Goal: Information Seeking & Learning: Learn about a topic

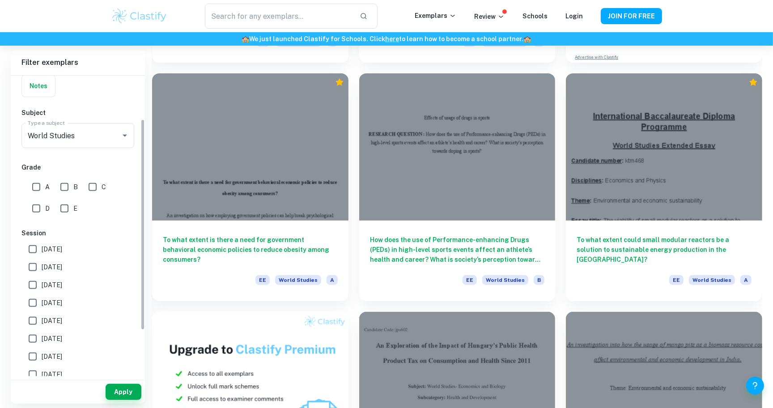
scroll to position [57, 0]
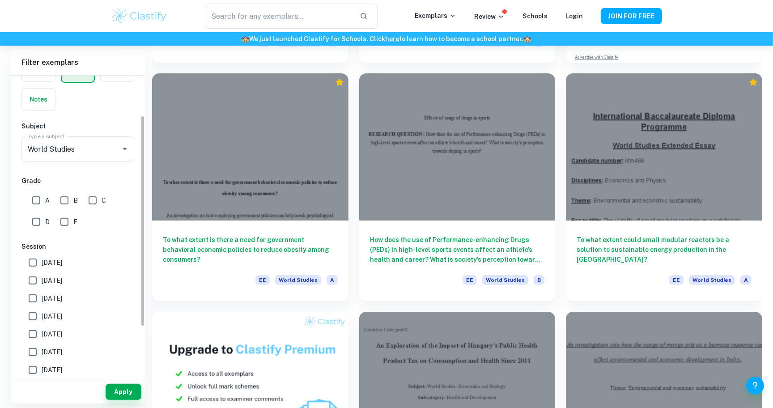
click at [40, 194] on input "A" at bounding box center [36, 200] width 18 height 18
checkbox input "true"
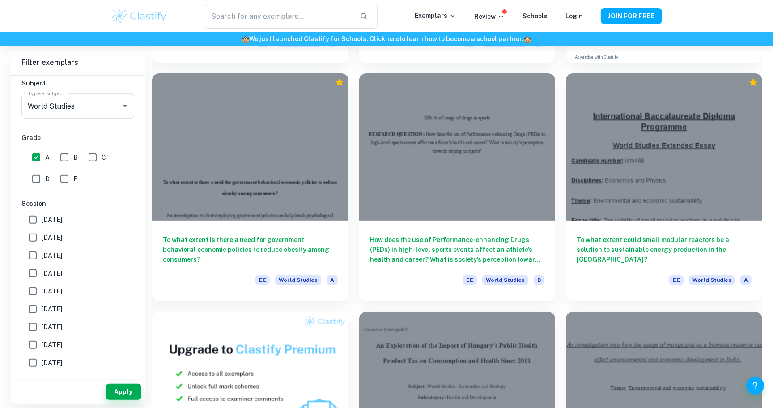
click at [57, 219] on span "[DATE]" at bounding box center [52, 220] width 21 height 10
click at [42, 219] on input "[DATE]" at bounding box center [33, 220] width 18 height 18
checkbox input "true"
click at [57, 233] on span "[DATE]" at bounding box center [52, 238] width 21 height 10
click at [42, 232] on input "[DATE]" at bounding box center [33, 238] width 18 height 18
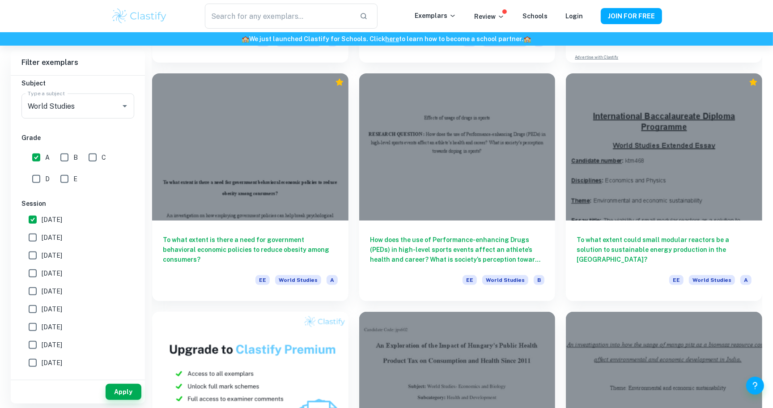
checkbox input "true"
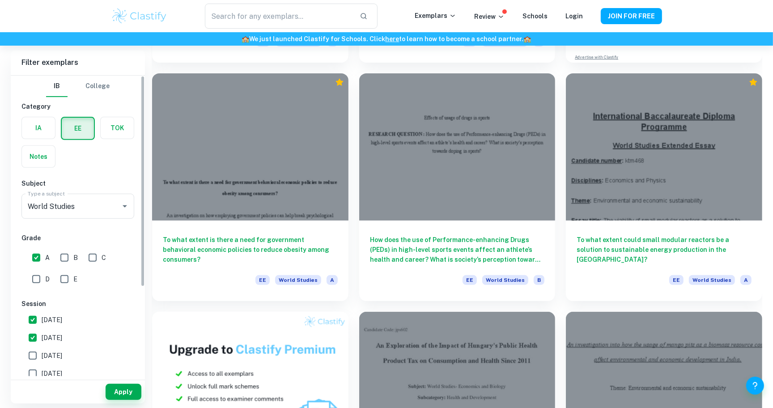
scroll to position [0, 0]
click at [122, 391] on button "Apply" at bounding box center [124, 392] width 36 height 16
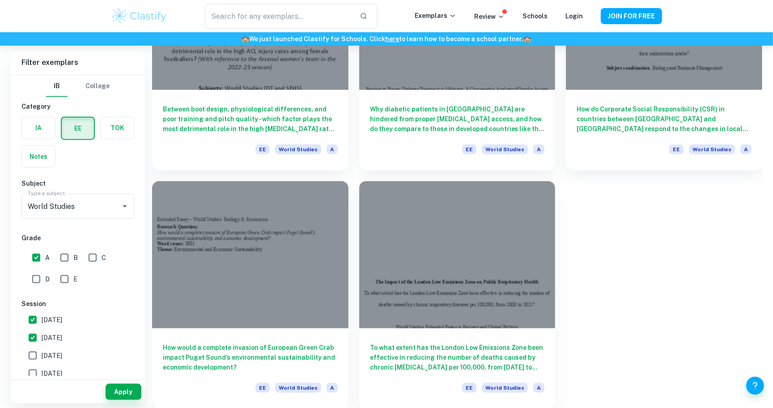
scroll to position [886, 0]
click at [65, 254] on input "B" at bounding box center [64, 258] width 18 height 18
click at [124, 389] on button "Apply" at bounding box center [124, 392] width 36 height 16
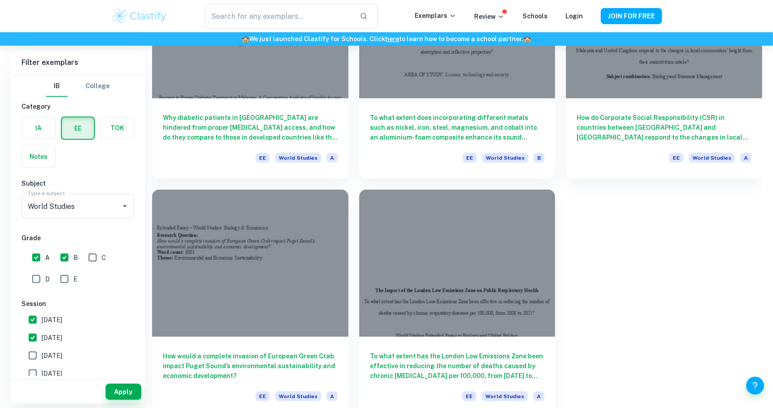
scroll to position [1115, 0]
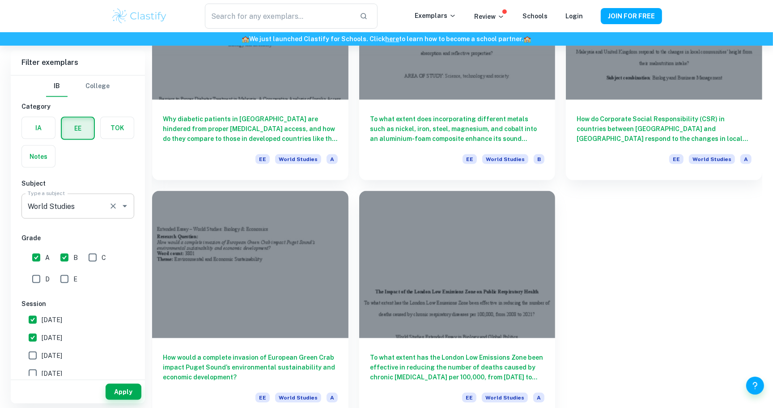
click at [50, 198] on input "World Studies" at bounding box center [66, 206] width 80 height 17
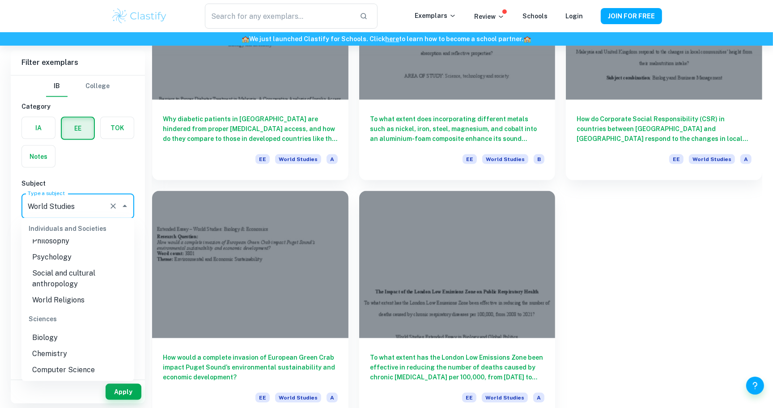
scroll to position [955, 0]
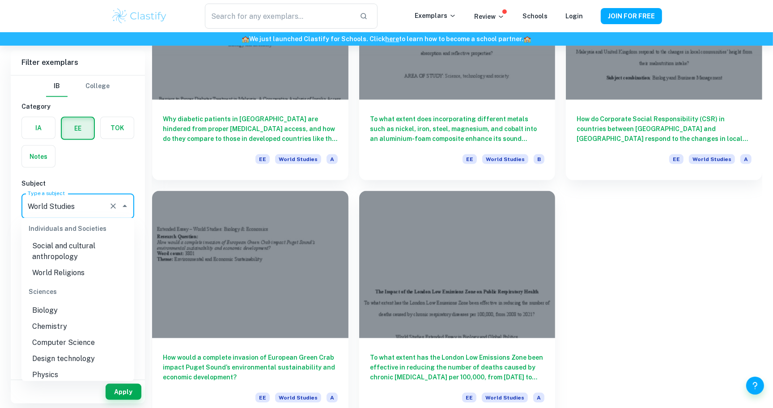
click at [62, 302] on li "Biology" at bounding box center [77, 310] width 113 height 16
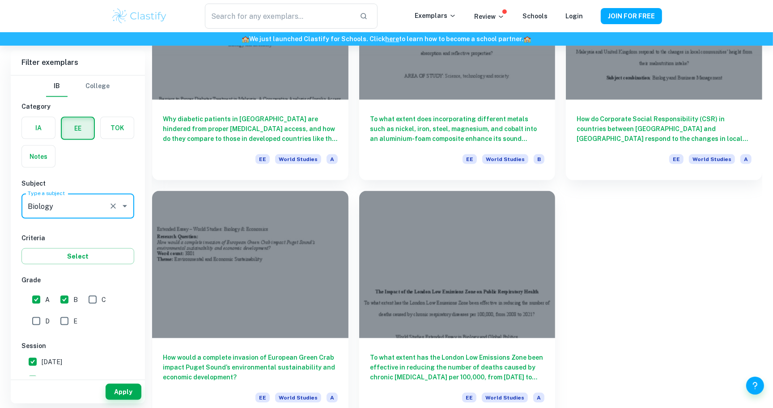
click at [64, 294] on input "B" at bounding box center [64, 300] width 18 height 18
checkbox input "false"
click at [114, 393] on button "Apply" at bounding box center [124, 392] width 36 height 16
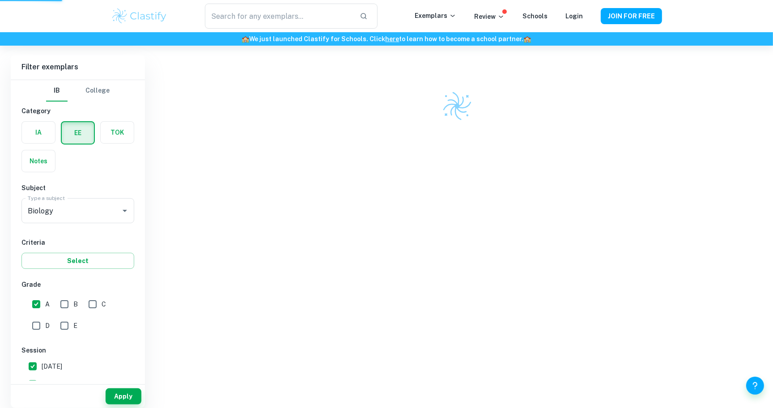
scroll to position [46, 0]
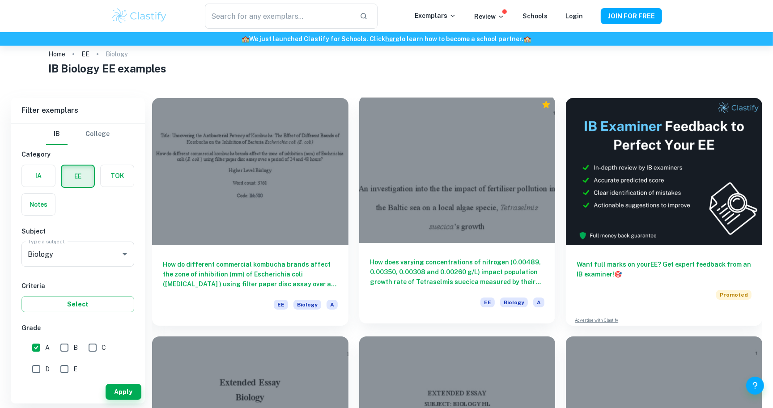
scroll to position [14, 0]
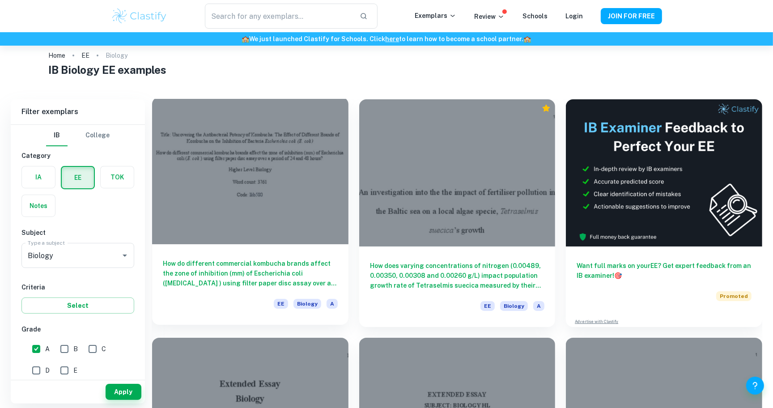
click at [312, 213] on div at bounding box center [250, 170] width 196 height 147
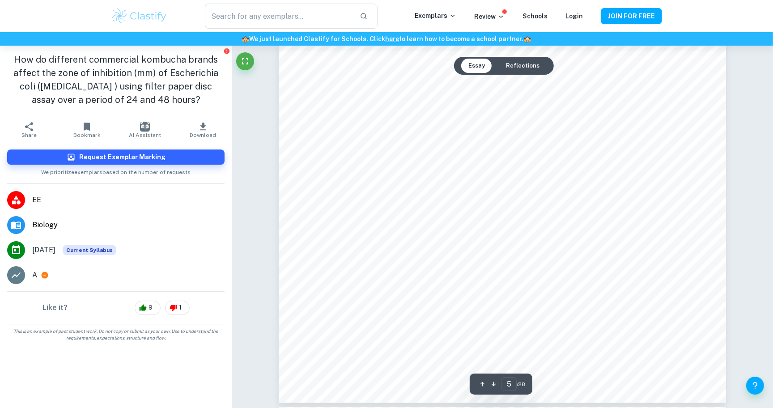
scroll to position [2706, 0]
type input "2"
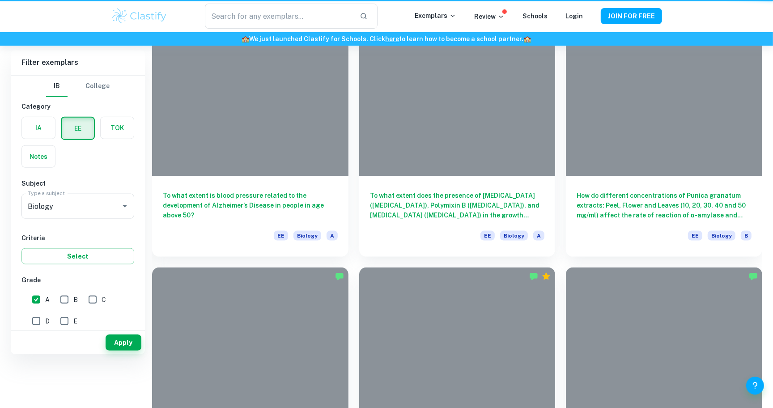
scroll to position [14, 0]
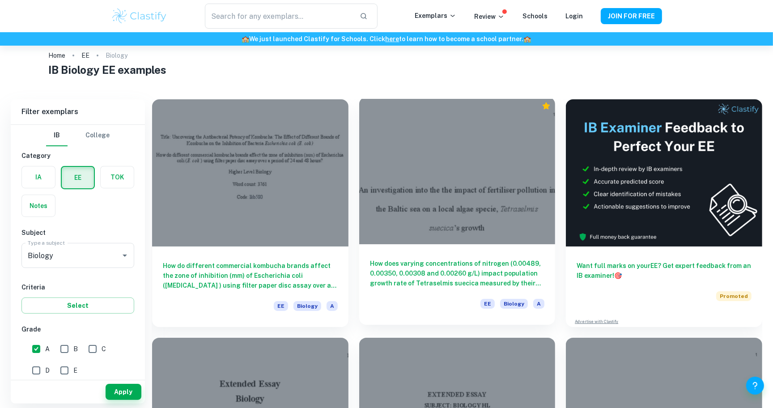
click at [496, 216] on div at bounding box center [457, 170] width 196 height 147
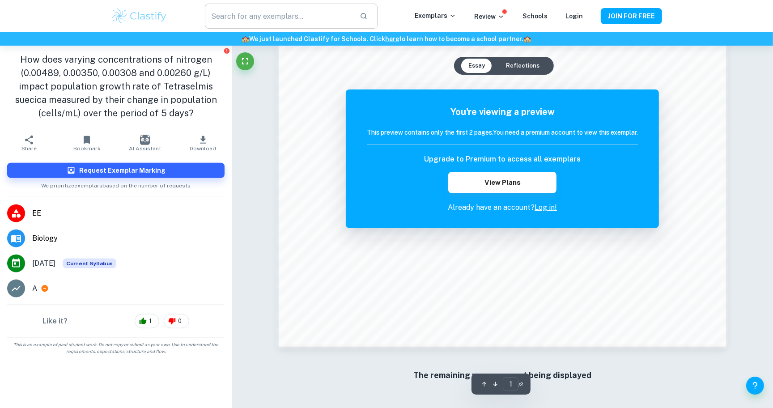
scroll to position [975, 0]
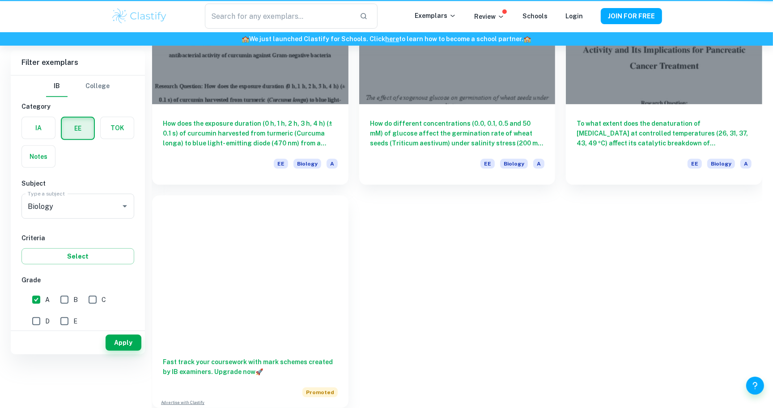
scroll to position [14, 0]
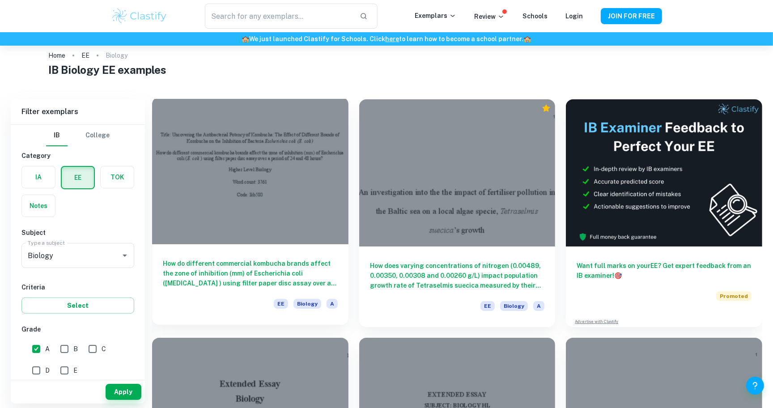
click at [264, 250] on div "How do different commercial kombucha brands affect the zone of inhibition (mm) …" at bounding box center [250, 284] width 196 height 81
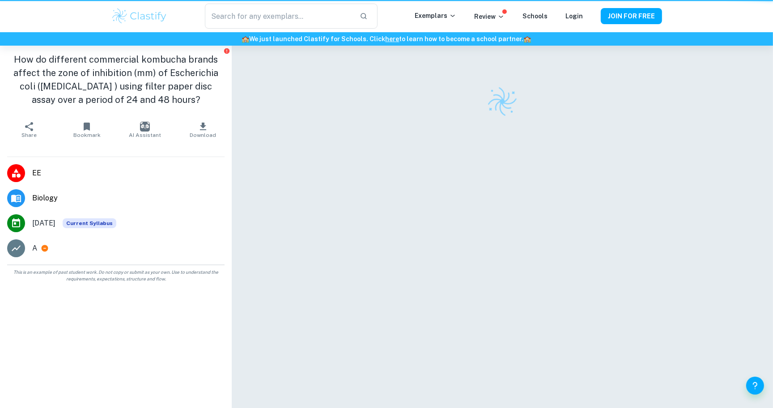
click at [264, 250] on div at bounding box center [502, 237] width 541 height 383
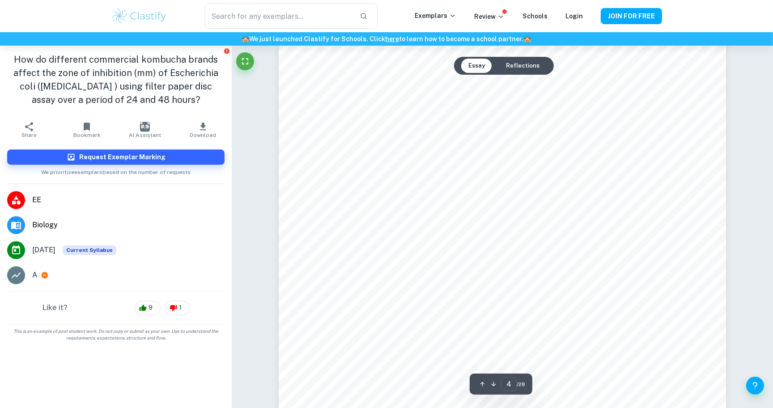
type input "5"
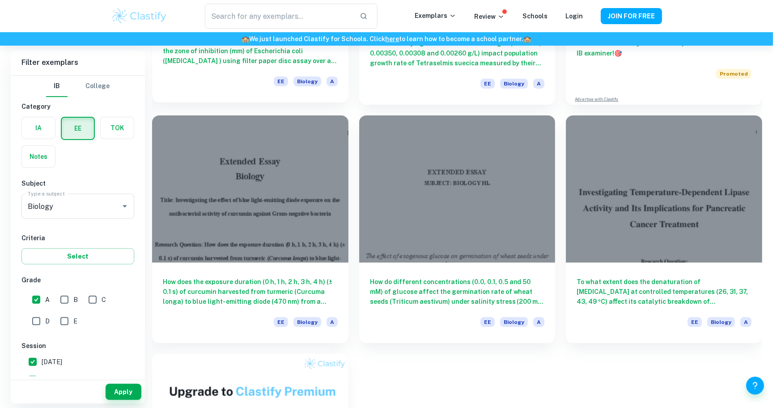
scroll to position [246, 0]
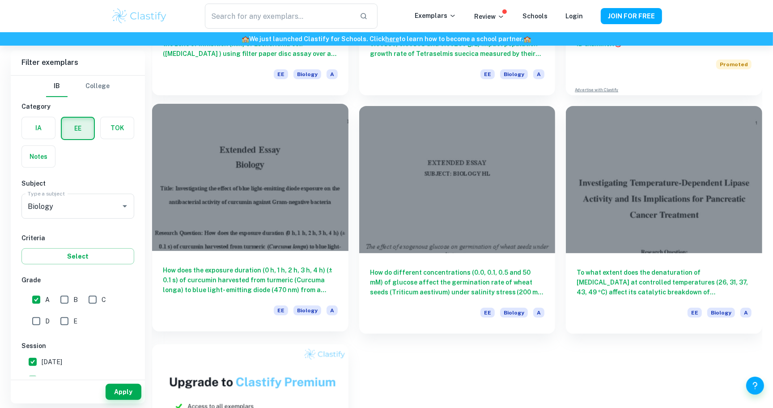
click at [285, 205] on div at bounding box center [250, 177] width 196 height 147
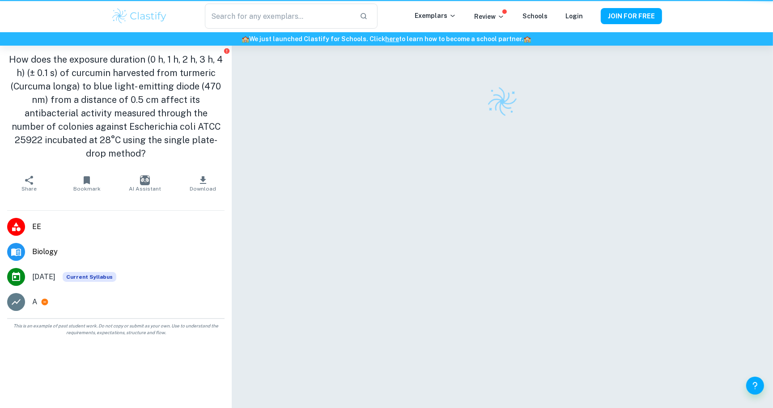
click at [285, 205] on div at bounding box center [502, 237] width 447 height 383
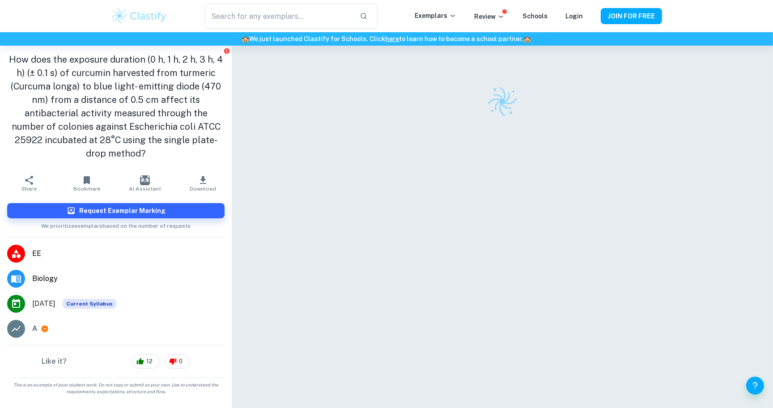
click at [438, 272] on div at bounding box center [502, 237] width 447 height 383
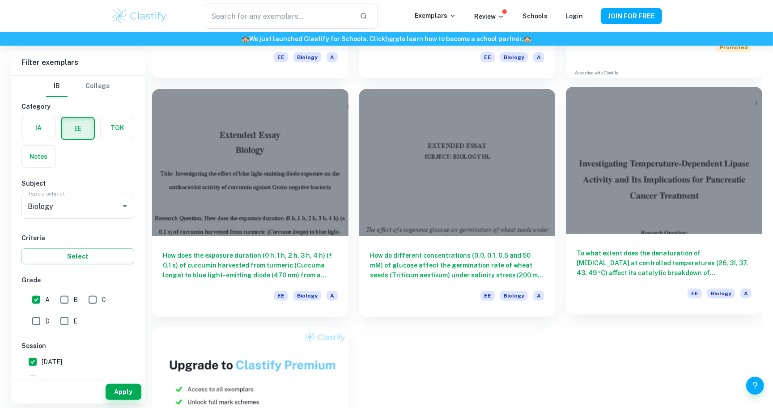
scroll to position [248, 0]
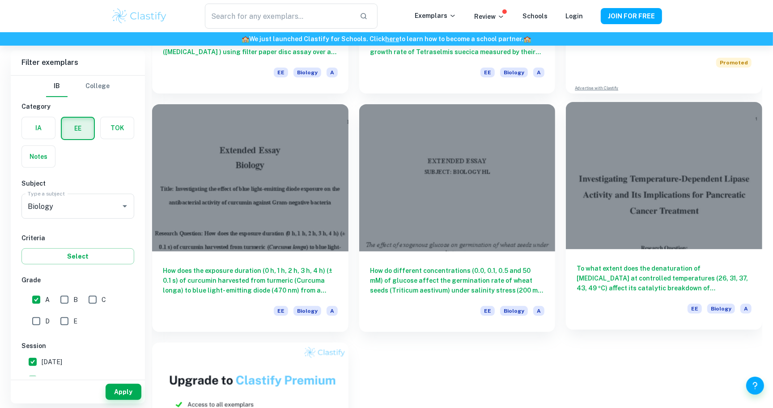
click at [660, 191] on div at bounding box center [664, 175] width 196 height 147
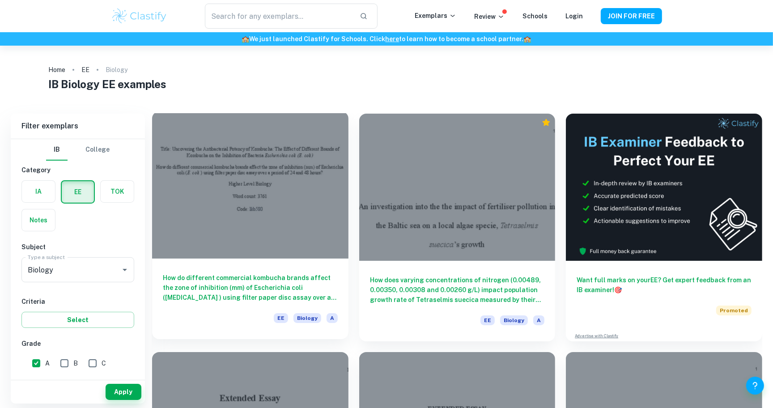
click at [231, 203] on div at bounding box center [250, 184] width 196 height 147
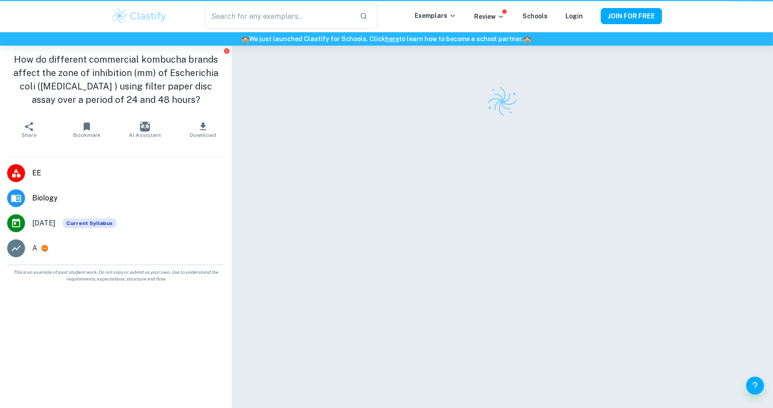
click at [231, 203] on li "Biology" at bounding box center [116, 198] width 232 height 25
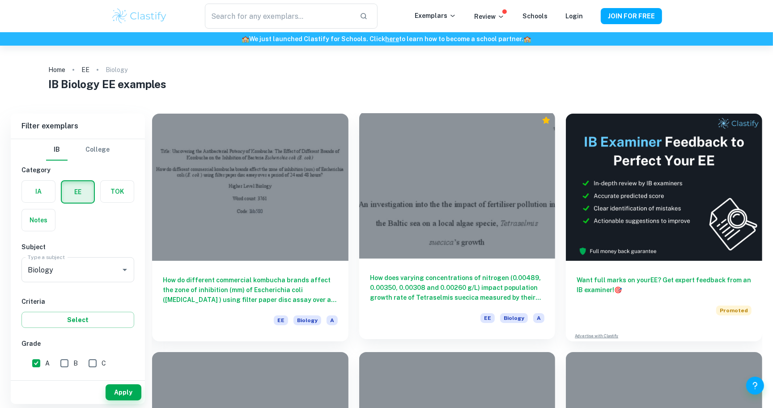
scroll to position [68, 0]
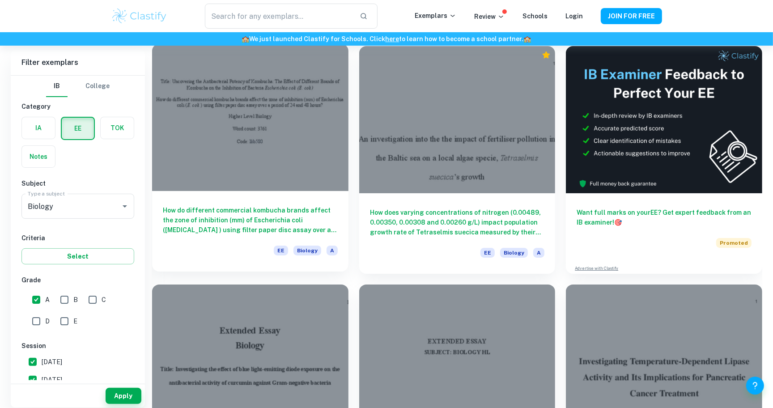
click at [263, 100] on div at bounding box center [250, 117] width 196 height 147
